Goal: Answer question/provide support: Share knowledge or assist other users

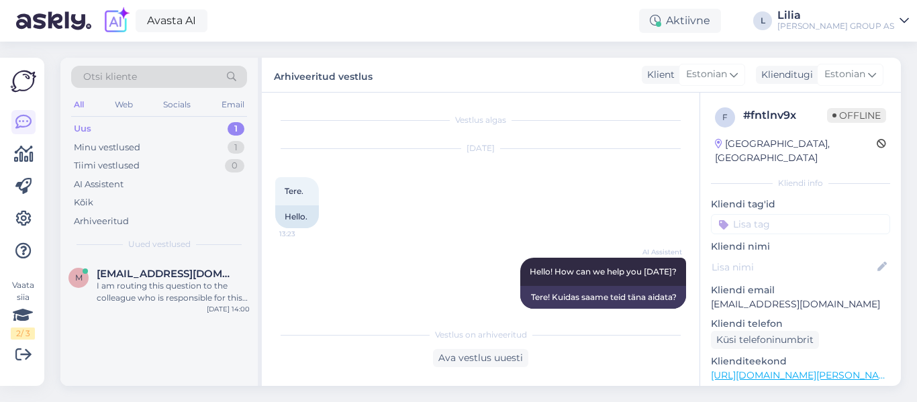
scroll to position [549, 0]
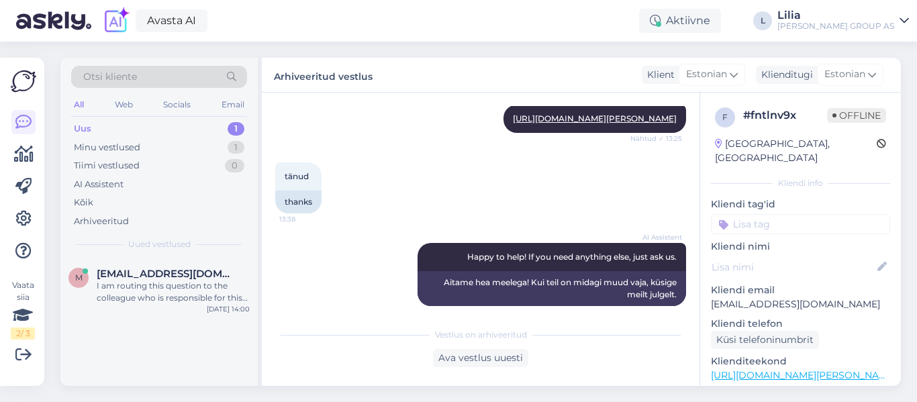
click at [102, 132] on div "Uus 1" at bounding box center [159, 129] width 176 height 19
click at [209, 270] on span "[EMAIL_ADDRESS][DOMAIN_NAME]" at bounding box center [167, 274] width 140 height 12
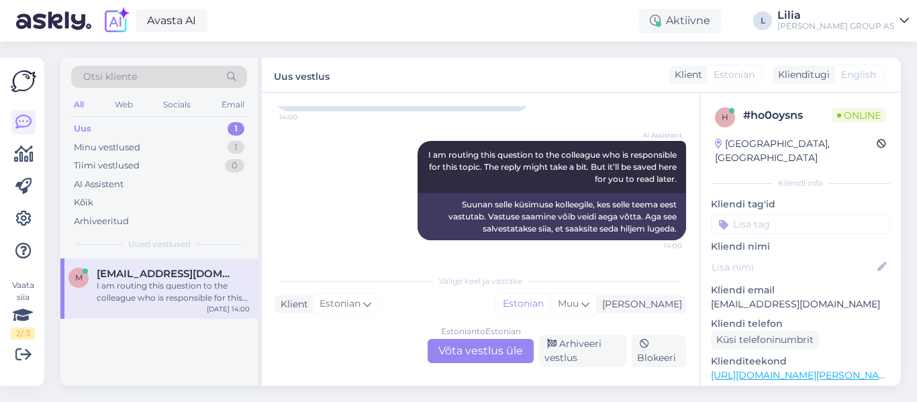
scroll to position [130, 0]
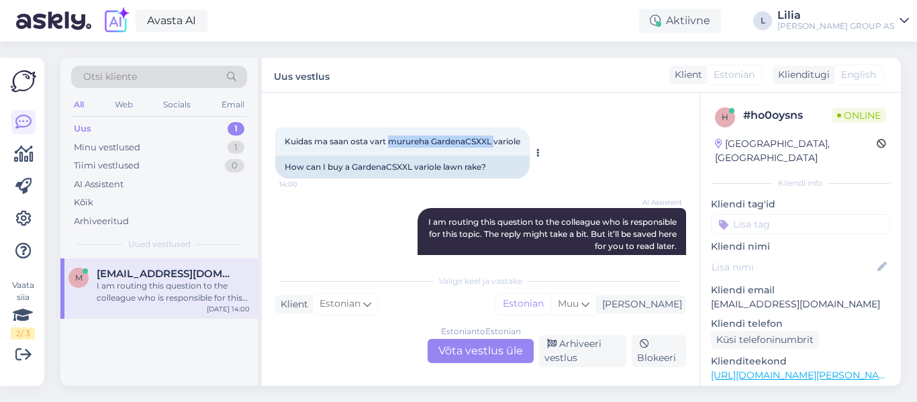
drag, startPoint x: 494, startPoint y: 139, endPoint x: 389, endPoint y: 144, distance: 104.8
click at [389, 144] on span "Kuidas ma saan osta vart murureha GardenaCSXXL variole" at bounding box center [403, 141] width 236 height 10
copy span "murureha GardenaCSXXL"
drag, startPoint x: 412, startPoint y: 168, endPoint x: 352, endPoint y: 166, distance: 59.8
click at [352, 166] on div "How can I buy a GardenaCSXXL variole lawn rake?" at bounding box center [402, 167] width 254 height 23
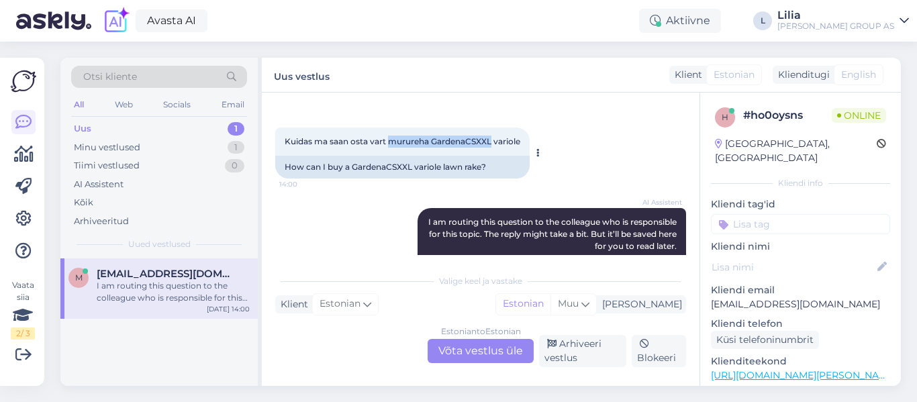
drag, startPoint x: 493, startPoint y: 139, endPoint x: 388, endPoint y: 142, distance: 104.8
click at [388, 142] on span "Kuidas ma saan osta vart murureha GardenaCSXXL variole" at bounding box center [403, 141] width 236 height 10
copy span "murureha GardenaCSXXL"
click at [478, 342] on div "Estonian to Estonian Võta vestlus üle" at bounding box center [481, 351] width 106 height 24
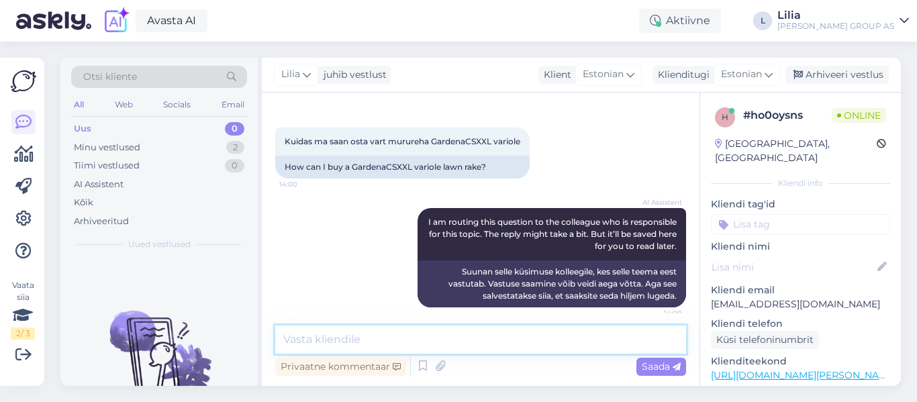
click at [468, 332] on textarea at bounding box center [480, 340] width 411 height 28
type textarea "Tere"
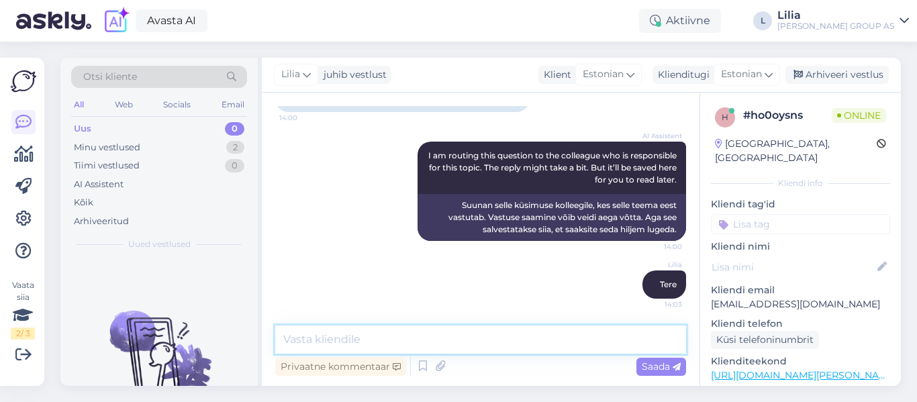
paste textarea "[URL][DOMAIN_NAME][PERSON_NAME]"
type textarea "[URL][DOMAIN_NAME][PERSON_NAME]"
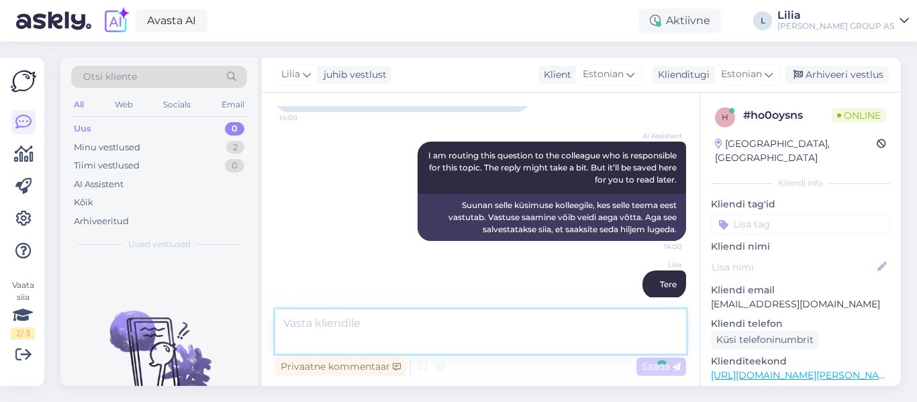
scroll to position [267, 0]
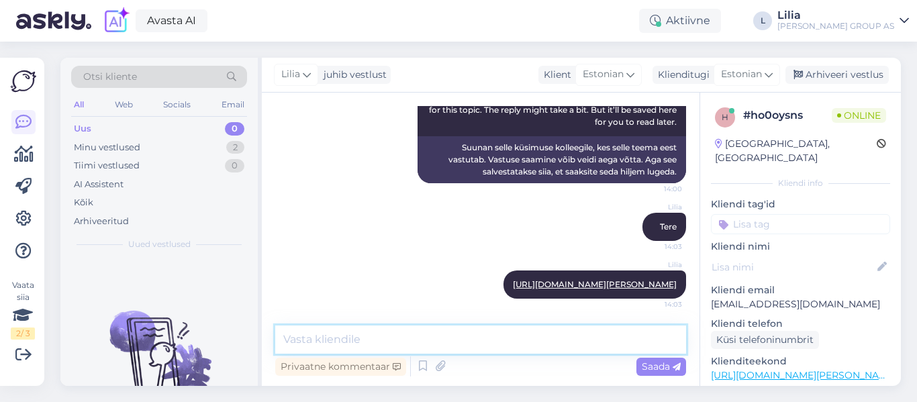
click at [387, 335] on textarea at bounding box center [480, 340] width 411 height 28
paste textarea "[URL][DOMAIN_NAME][PERSON_NAME]"
type textarea "[URL][DOMAIN_NAME][PERSON_NAME][DOMAIN_NAME][PERSON_NAME]"
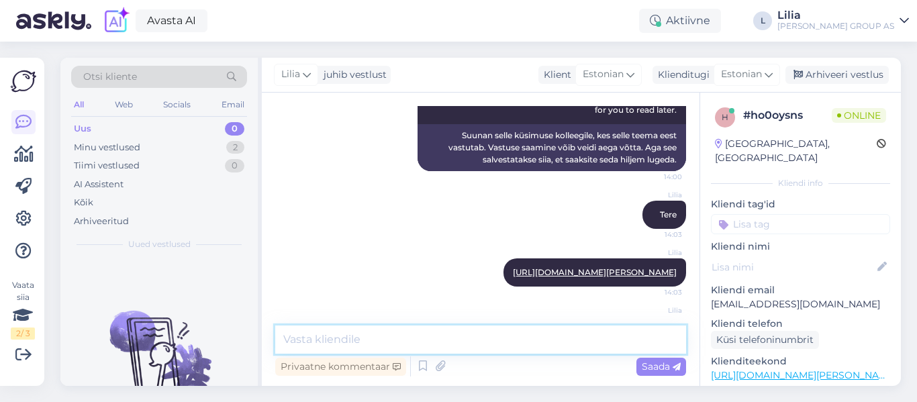
scroll to position [361, 0]
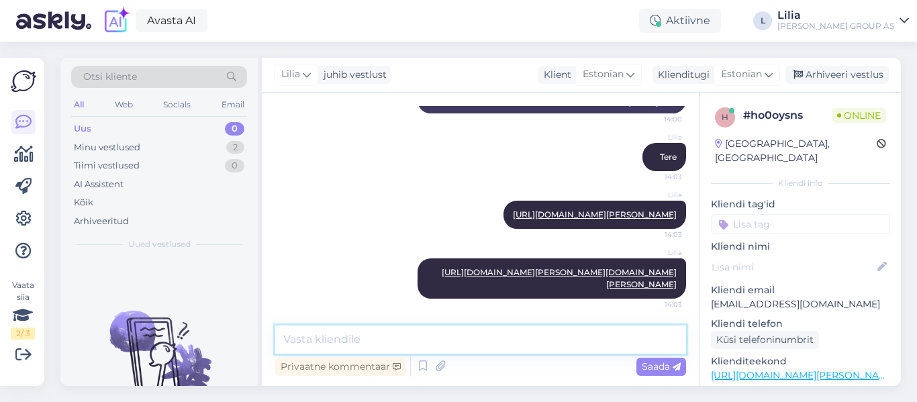
paste textarea "[URL][DOMAIN_NAME][PERSON_NAME]"
type textarea "[URL][DOMAIN_NAME][PERSON_NAME]"
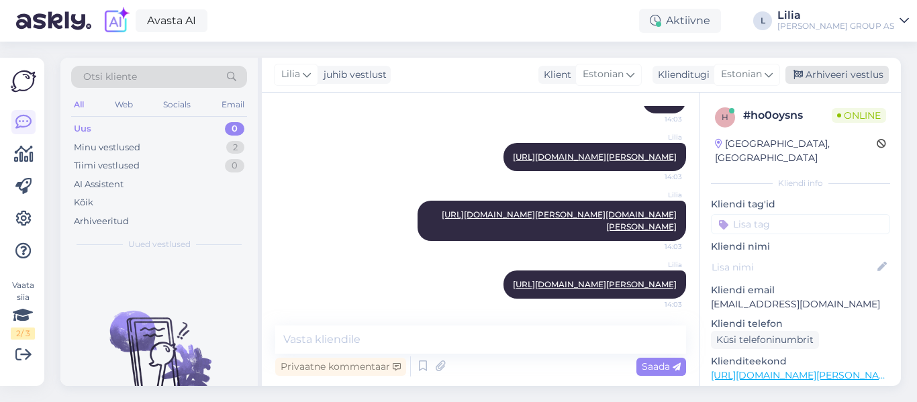
click at [872, 74] on div "Arhiveeri vestlus" at bounding box center [836, 75] width 103 height 18
